Goal: Contribute content

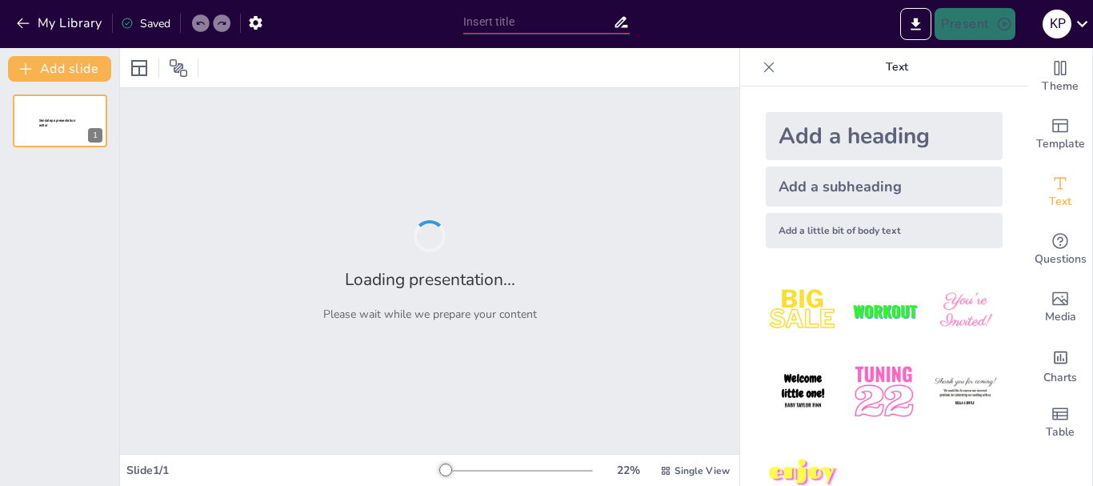
type input "PROYECTO-PROPUESTA DE REDISEÑO CURRICULAR INGLÉS I-BYF"
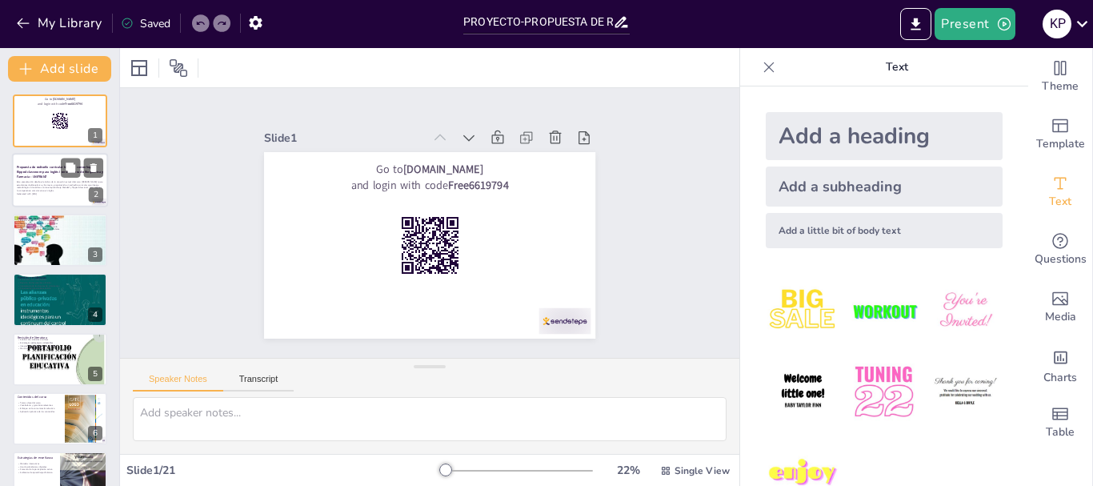
click at [70, 183] on p "Esta presentación detalla el análisis de la situación actual del curso [PERSON_…" at bounding box center [60, 187] width 86 height 12
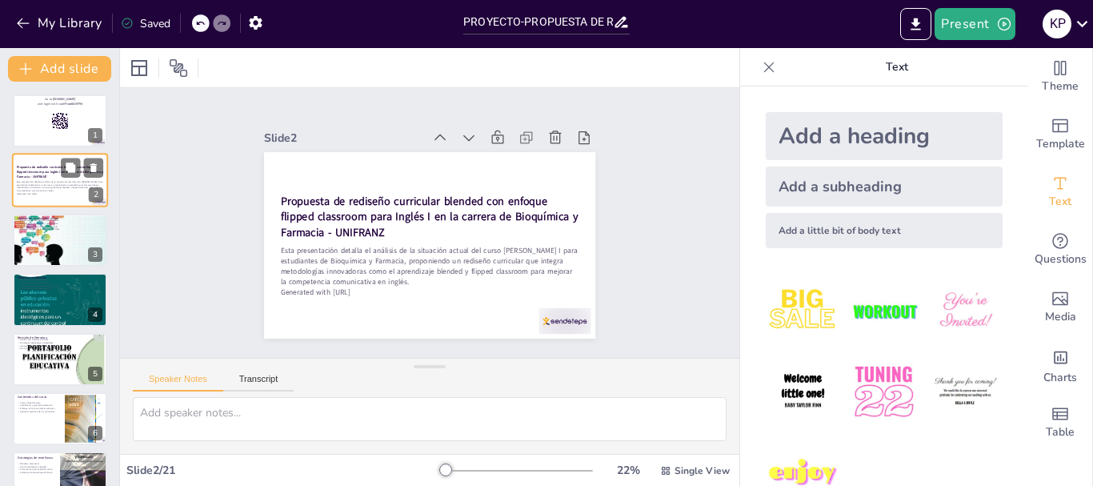
scroll to position [32, 0]
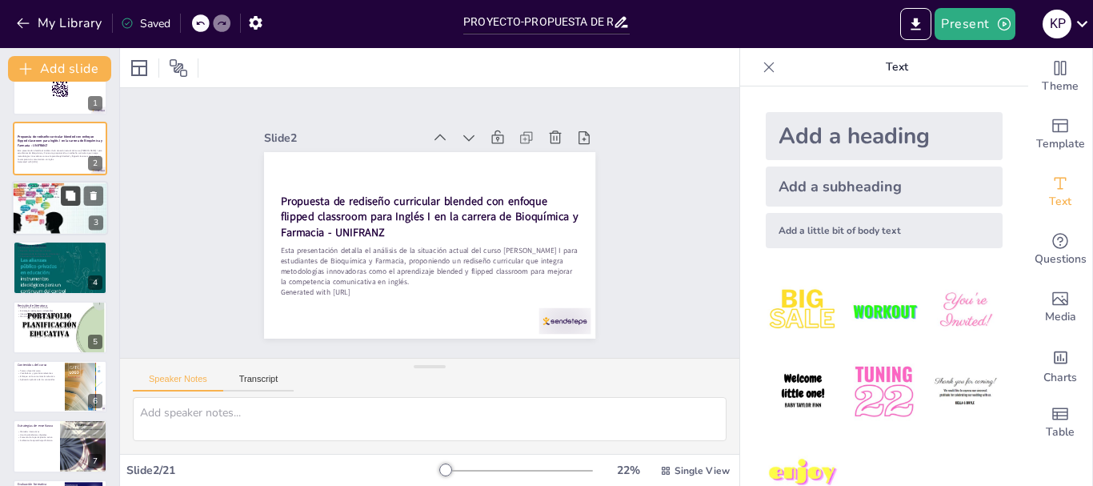
checkbox input "true"
click at [66, 202] on button at bounding box center [70, 195] width 19 height 19
type textarea "Este diagnóstico es fundamental para entender las dinámicas del curso y las nec…"
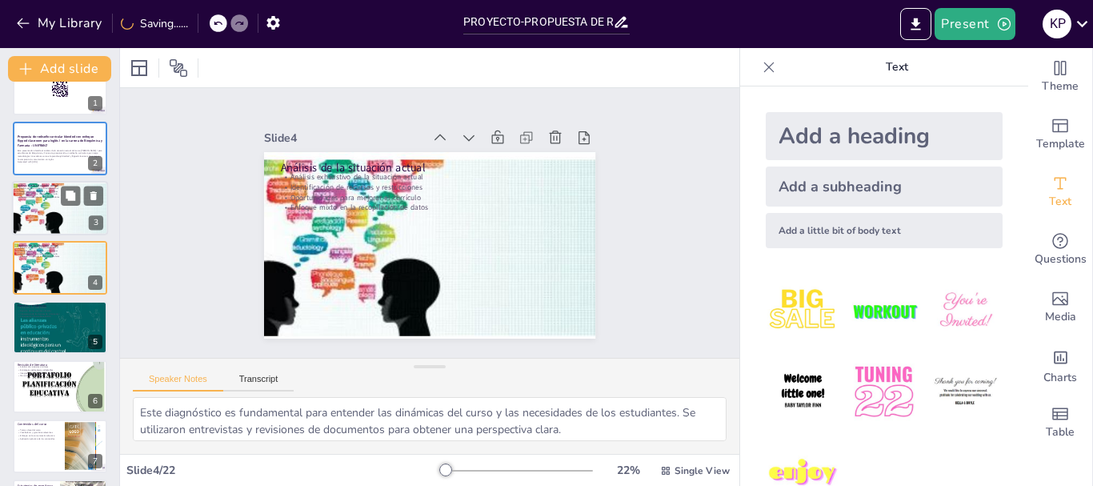
scroll to position [16, 0]
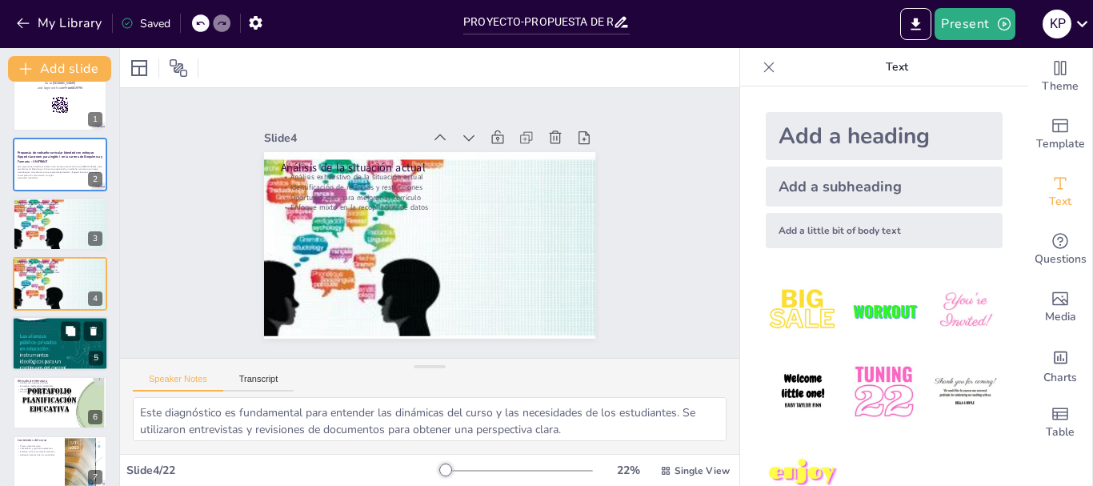
checkbox input "true"
click at [67, 343] on div at bounding box center [60, 343] width 96 height 125
type textarea "Las entrevistas son una herramienta clave para obtener información directa de q…"
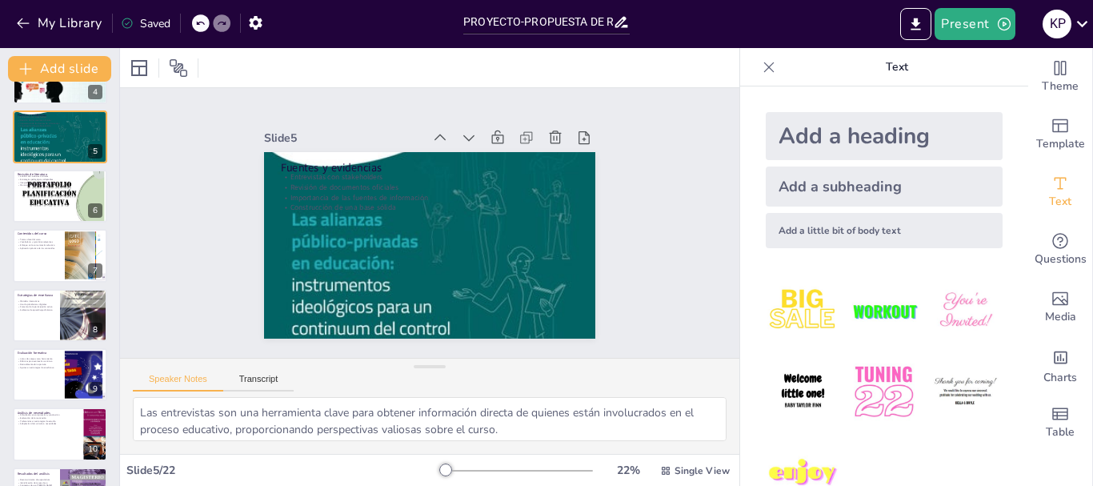
scroll to position [228, 0]
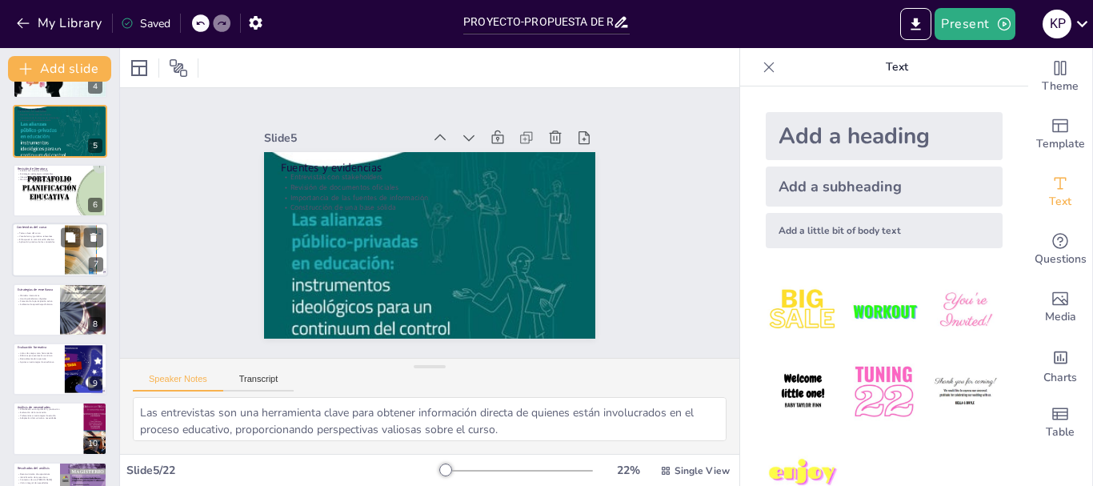
checkbox input "true"
click at [42, 244] on div "Temas clave del curso Vocabulario y gramática relevantes Enfoque en la comunica…" at bounding box center [38, 238] width 43 height 16
type textarea "Identificar los temas clave del curso es esencial para garantizar que los estud…"
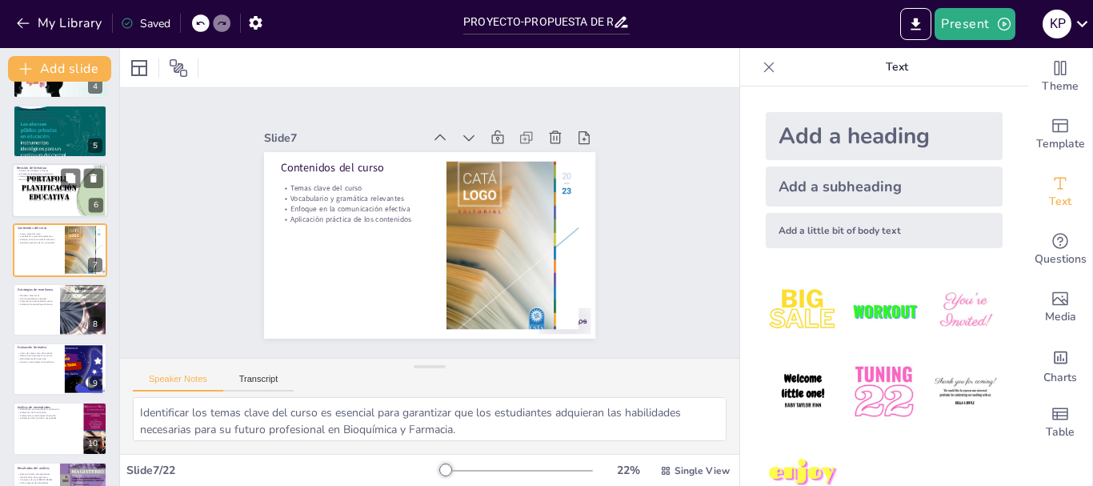
scroll to position [194, 0]
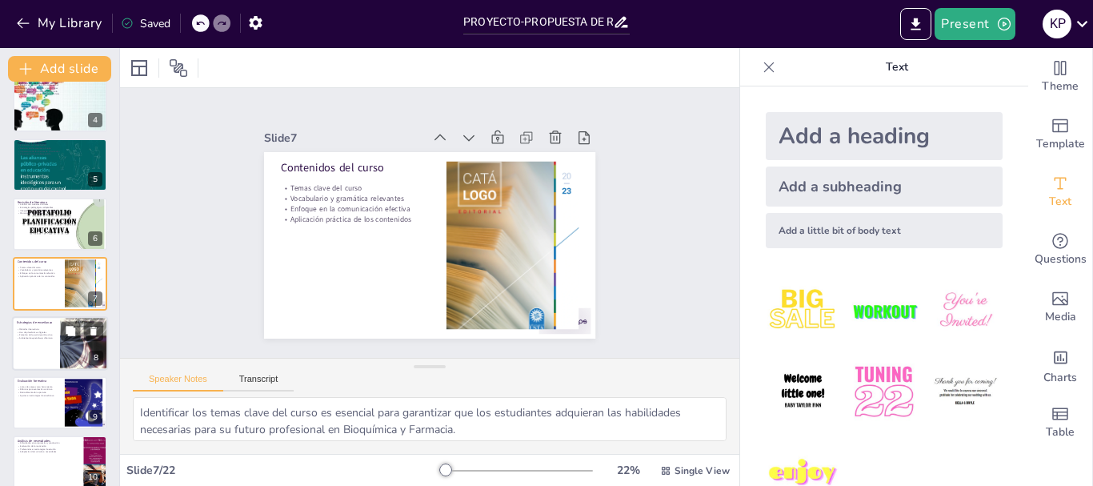
checkbox input "true"
click at [47, 360] on div at bounding box center [60, 343] width 96 height 54
type textarea "La implementación de métodos interactivos es fundamental para mantener la atenc…"
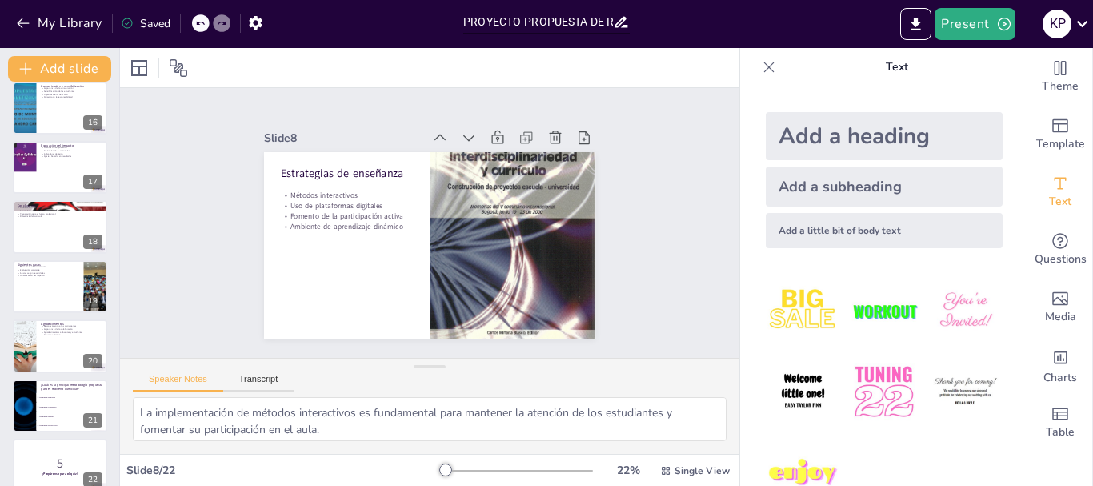
scroll to position [924, 0]
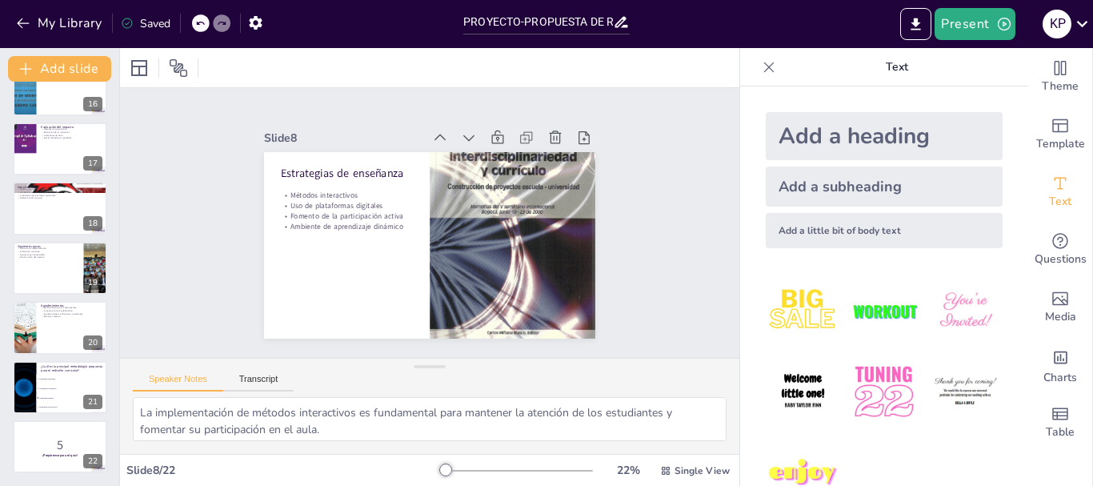
checkbox input "true"
